Goal: Find contact information: Find contact information

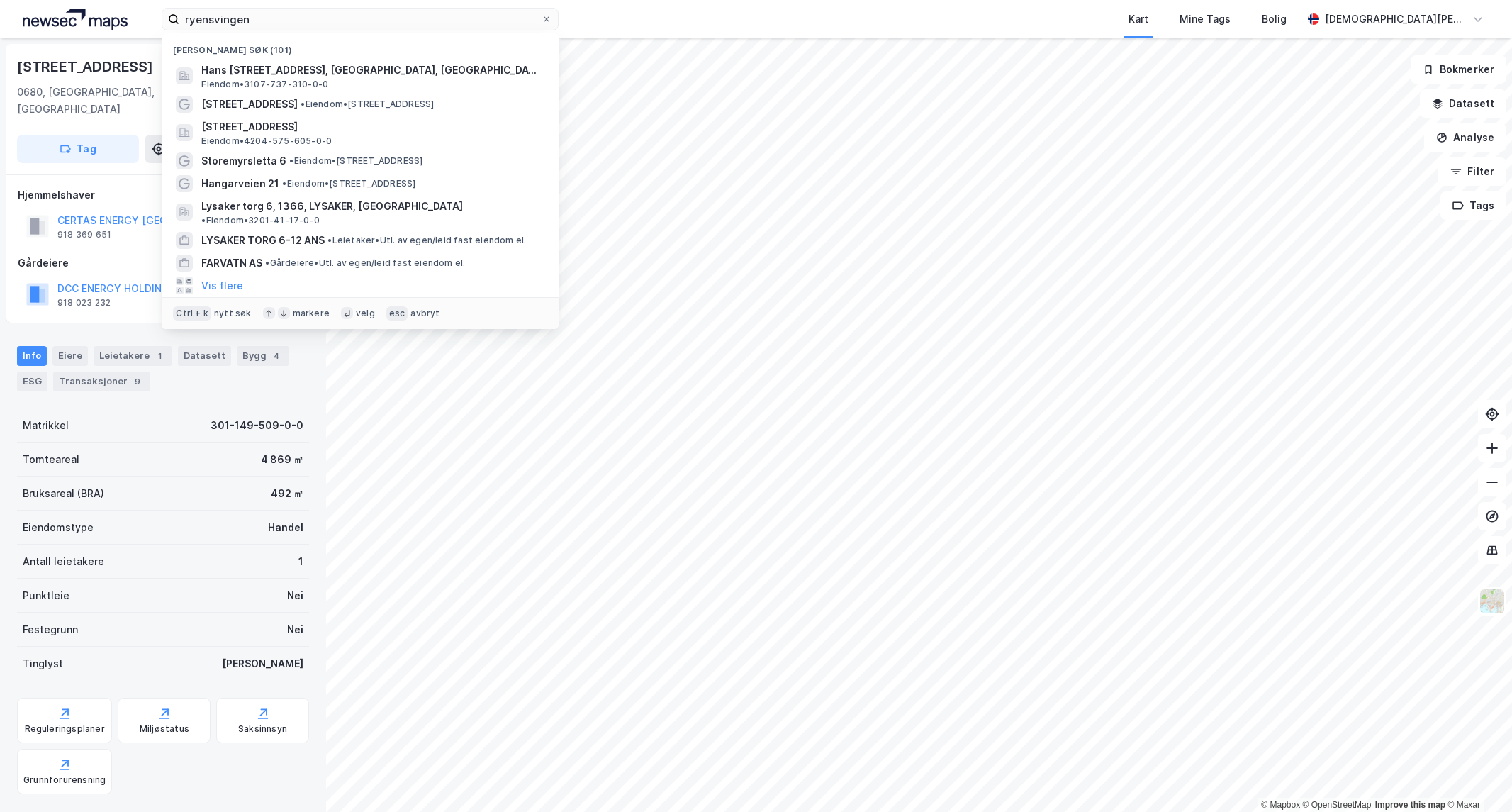
click at [324, 17] on input "ryensvingen" at bounding box center [360, 19] width 362 height 22
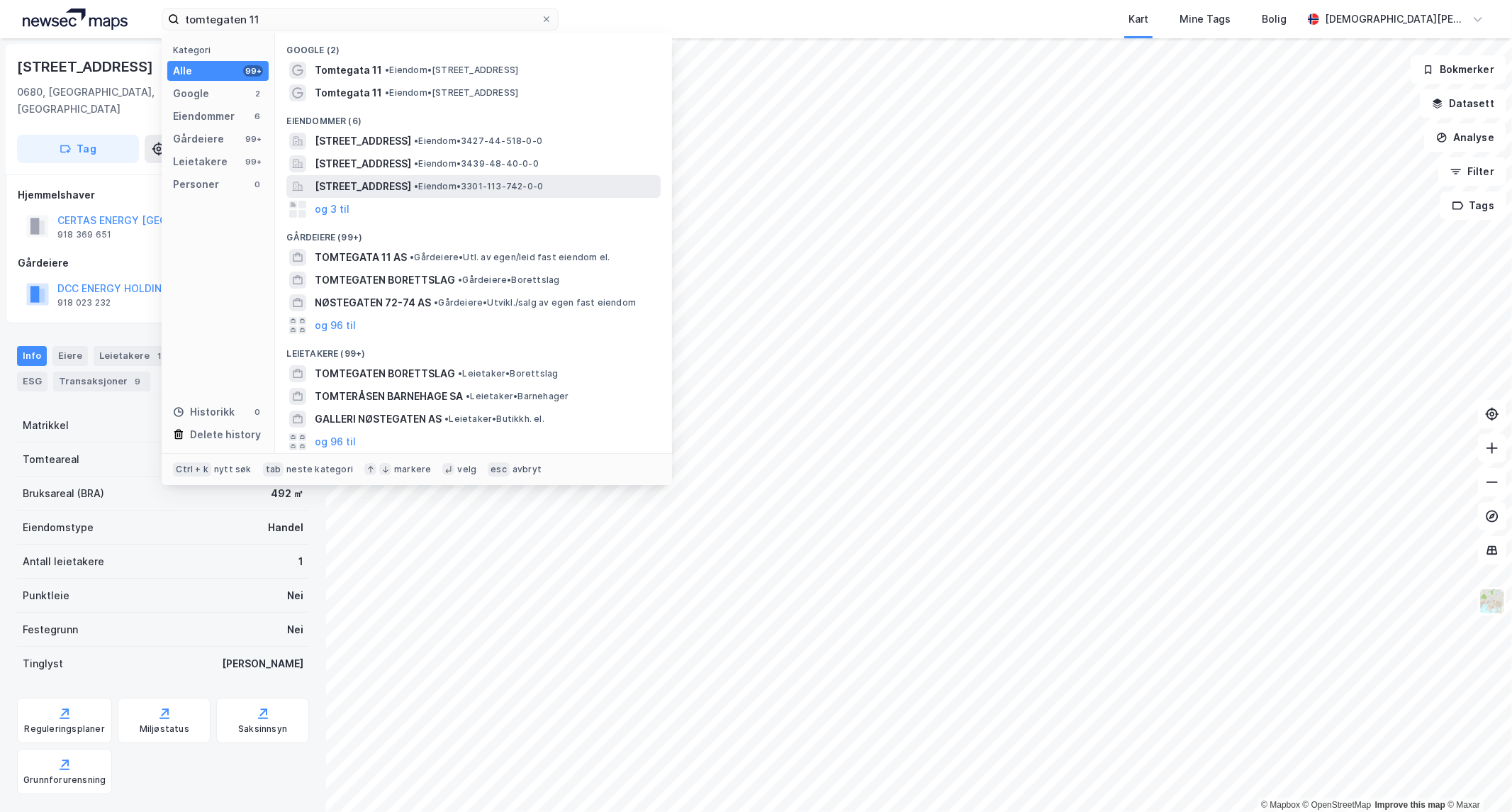
type input "tomtegaten 11"
click at [411, 190] on span "[STREET_ADDRESS]" at bounding box center [363, 186] width 96 height 17
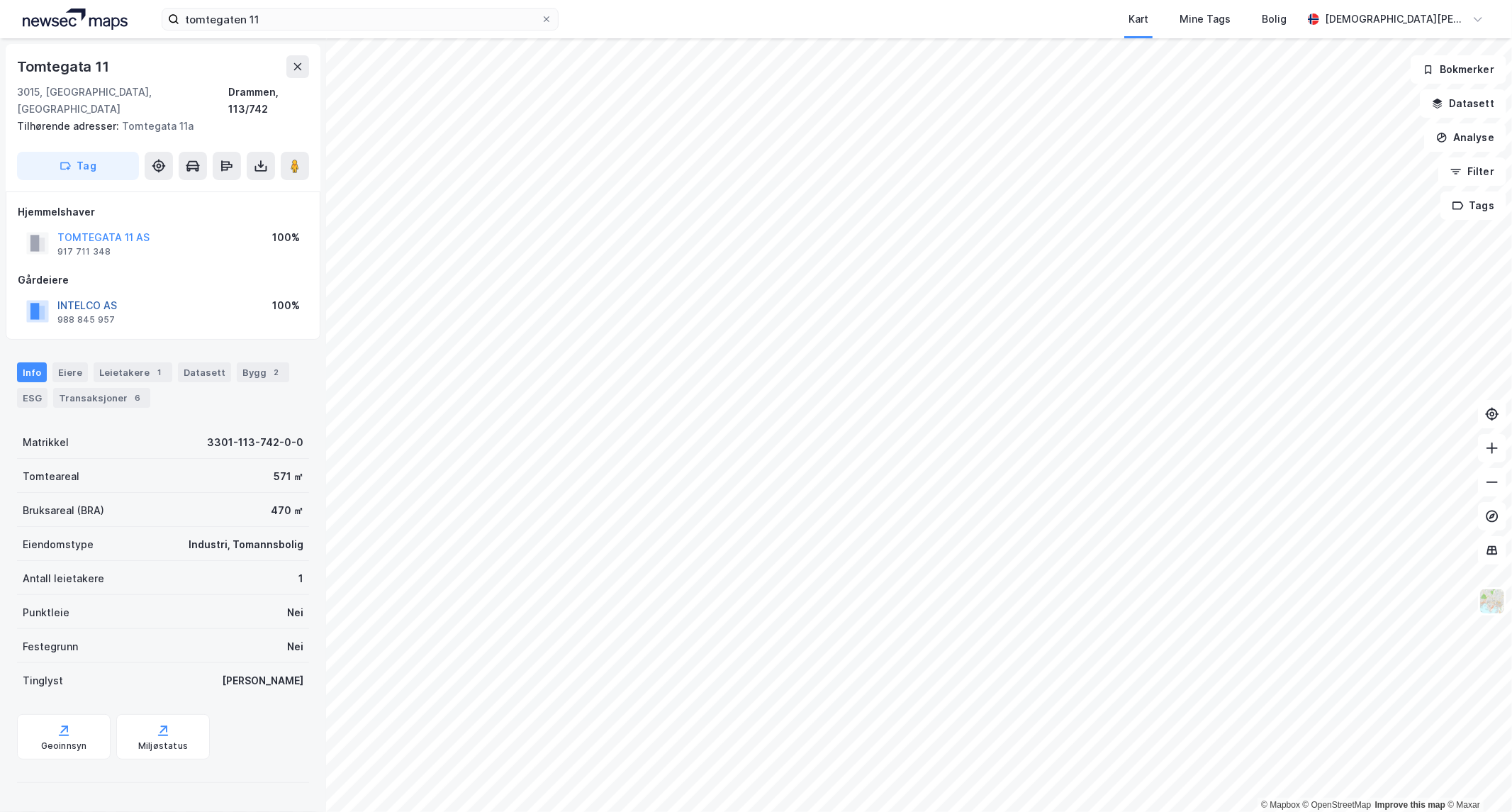
click at [0, 0] on button "INTELCO AS" at bounding box center [0, 0] width 0 height 0
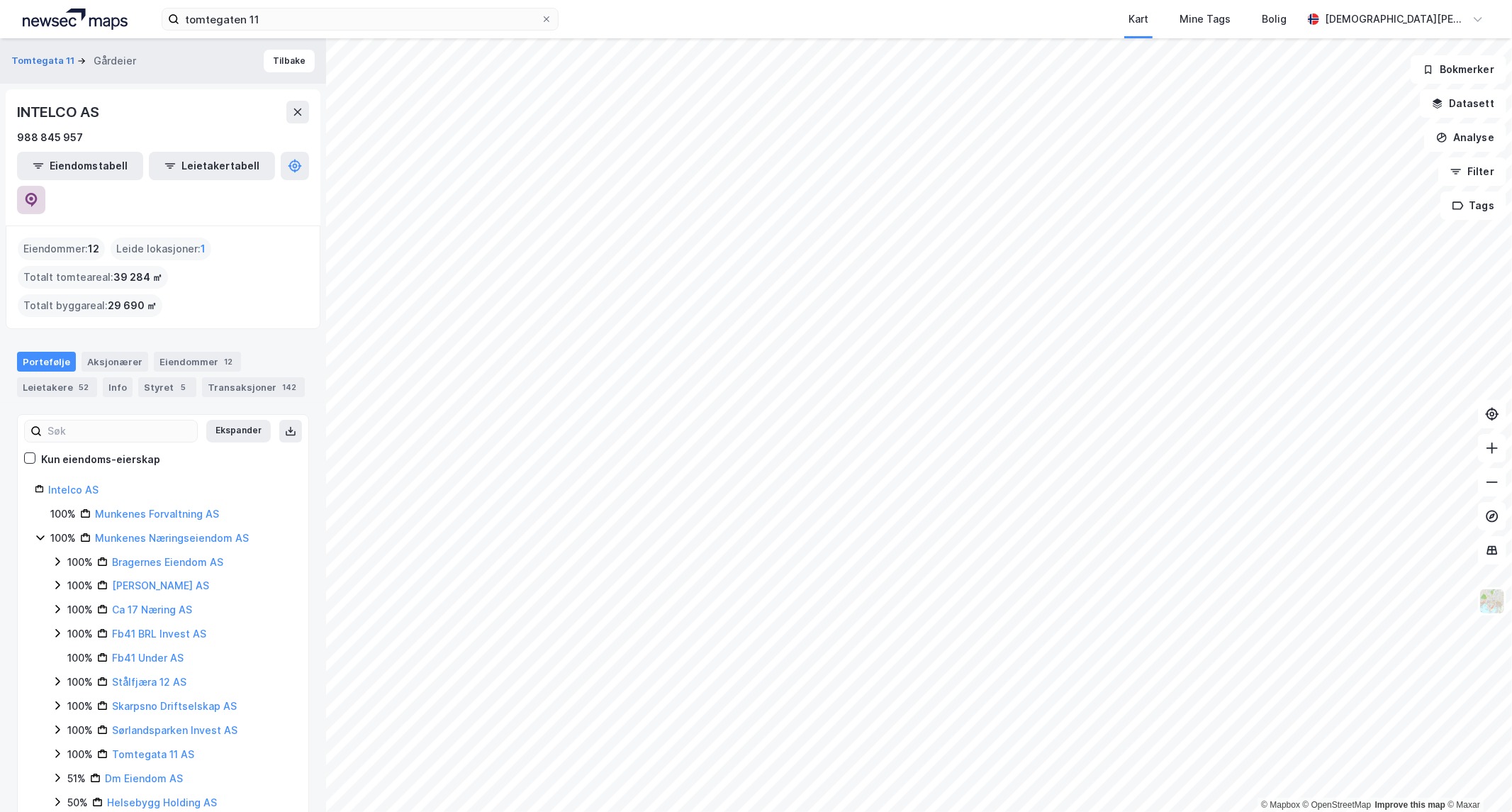
click at [46, 186] on button at bounding box center [31, 200] width 28 height 28
